Goal: Task Accomplishment & Management: Manage account settings

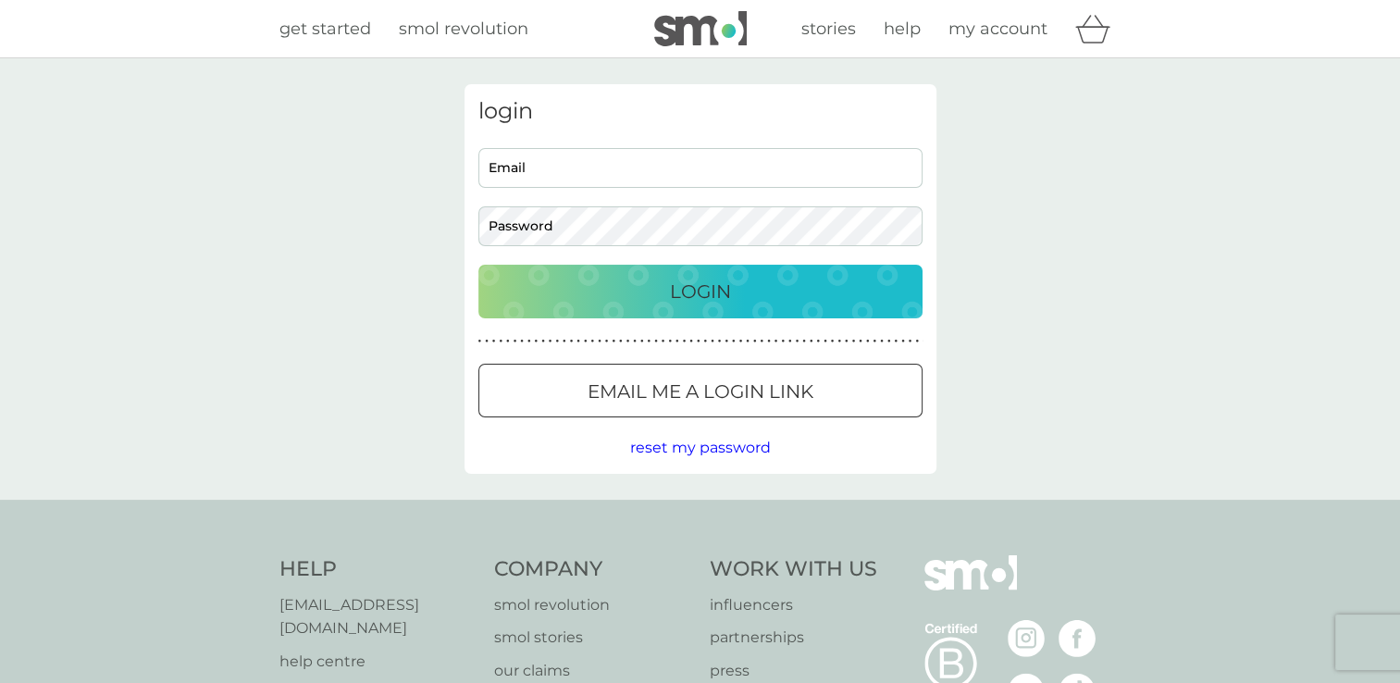
click at [544, 166] on input "Email" at bounding box center [700, 168] width 444 height 40
type input "[PERSON_NAME][EMAIL_ADDRESS][PERSON_NAME][DOMAIN_NAME]"
click at [623, 297] on div "Login" at bounding box center [700, 292] width 407 height 30
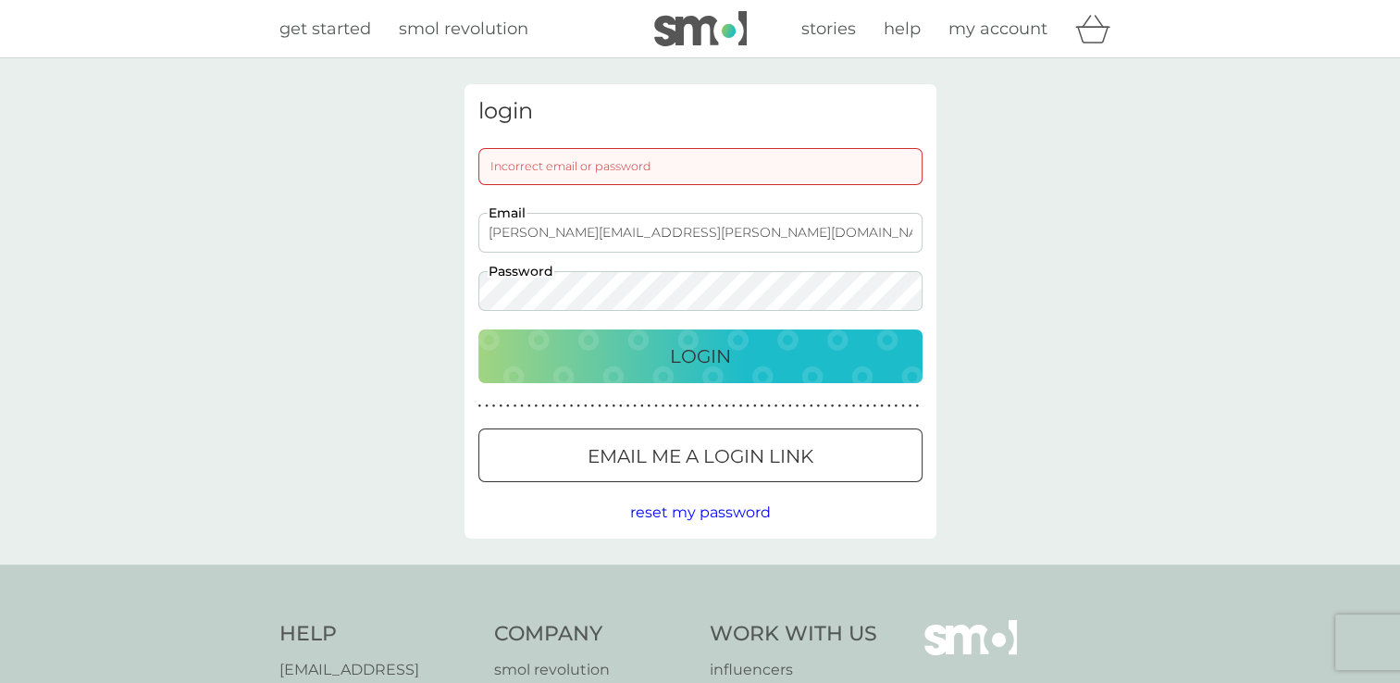
click at [478, 329] on button "Login" at bounding box center [700, 356] width 444 height 54
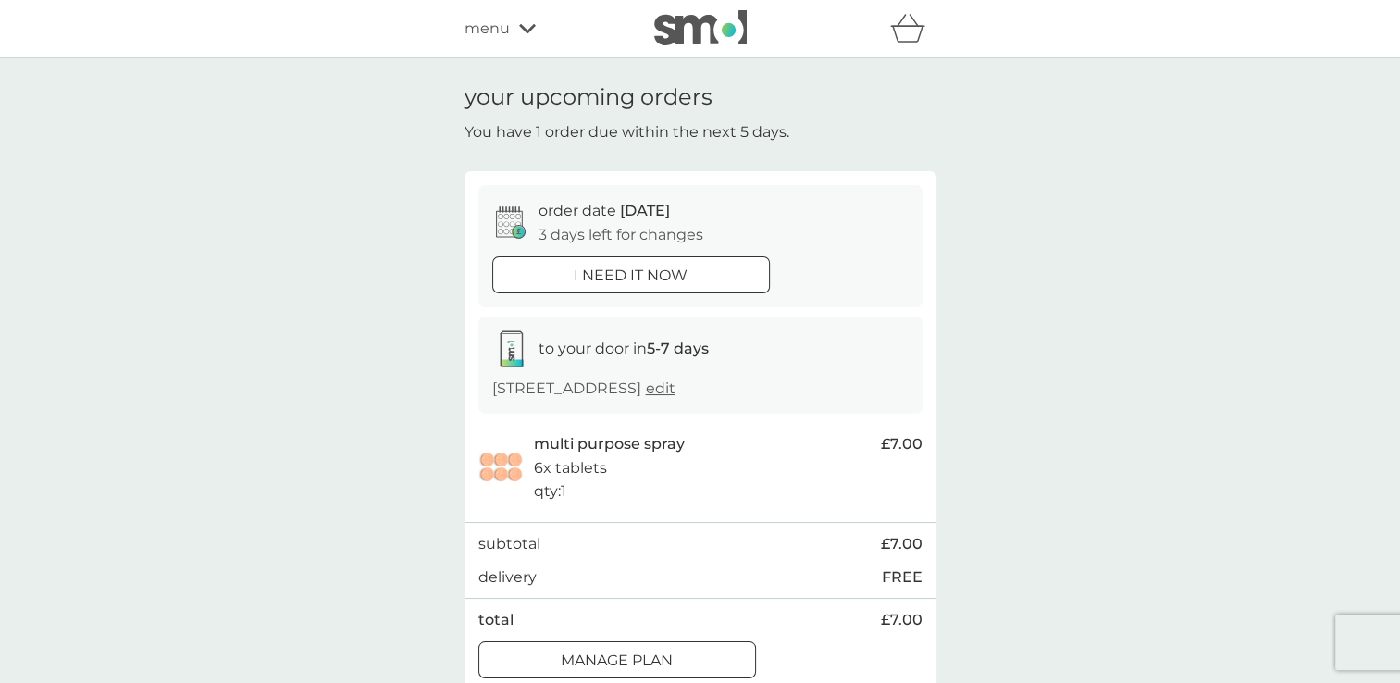
click at [599, 661] on div at bounding box center [617, 659] width 67 height 19
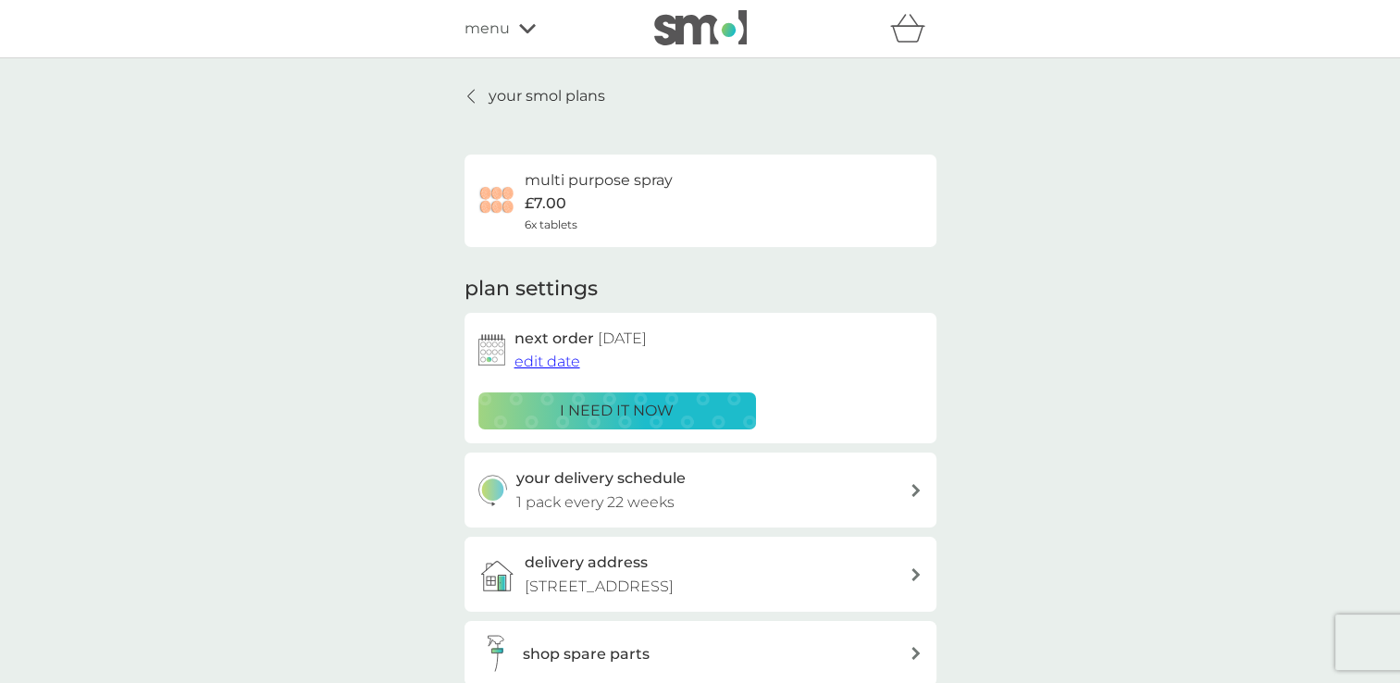
click at [700, 483] on div "your delivery schedule 1 pack every 22 weeks" at bounding box center [712, 489] width 393 height 47
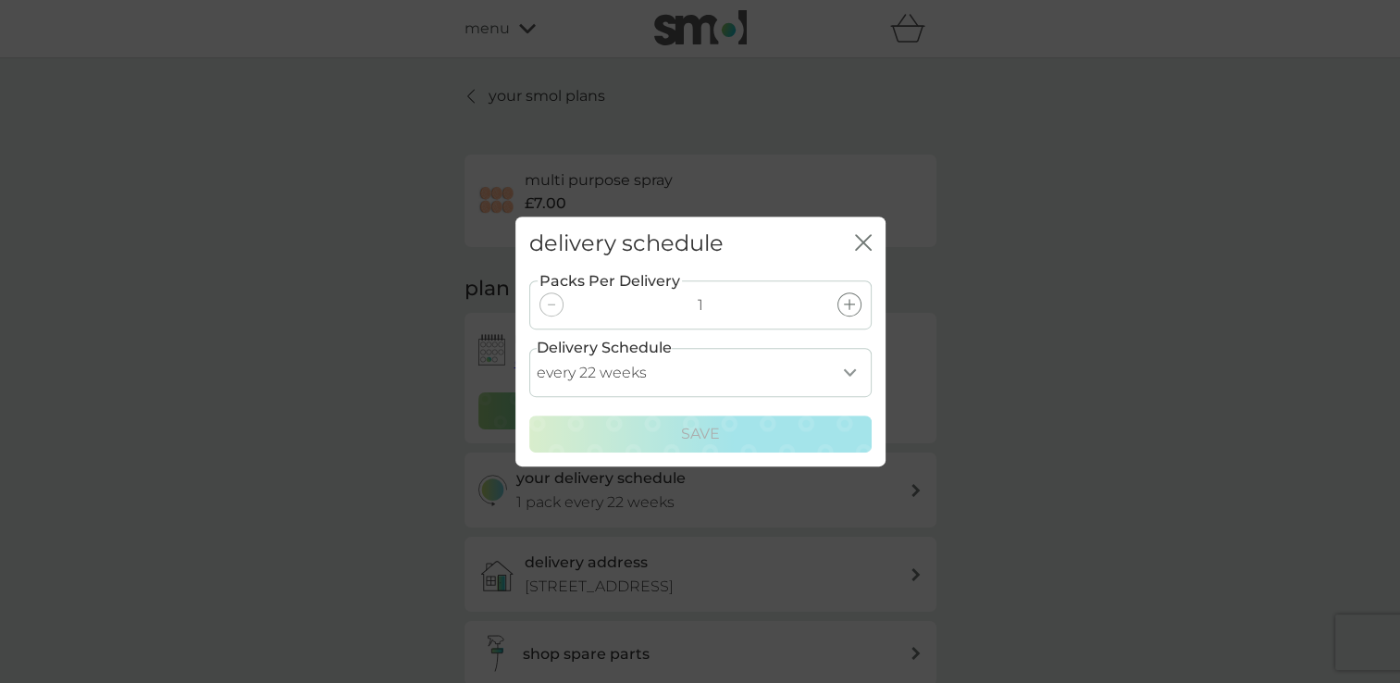
click at [844, 365] on select "every 1 week every 2 weeks every 3 weeks every 4 weeks every 5 weeks every 6 we…" at bounding box center [700, 372] width 342 height 49
select select "238"
click at [529, 348] on select "every 1 week every 2 weeks every 3 weeks every 4 weeks every 5 weeks every 6 we…" at bounding box center [700, 372] width 342 height 49
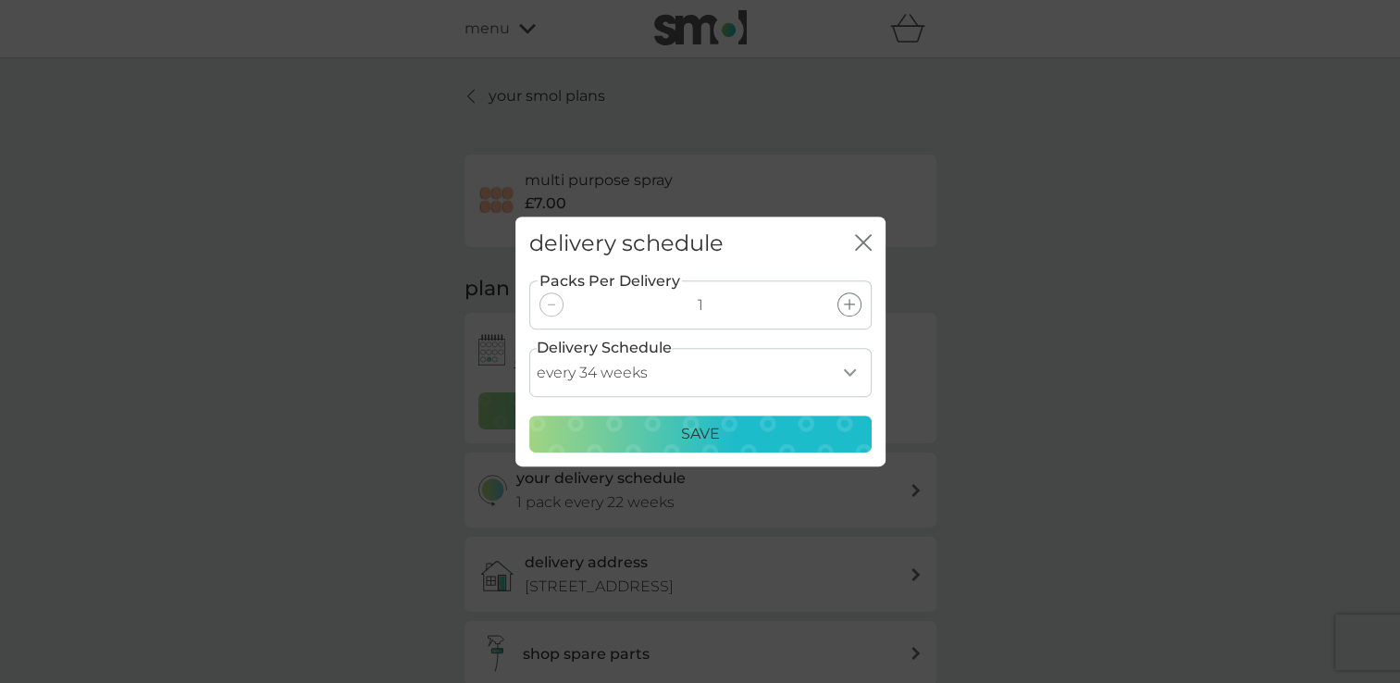
click at [688, 431] on p "Save" at bounding box center [700, 434] width 39 height 24
